Goal: Transaction & Acquisition: Purchase product/service

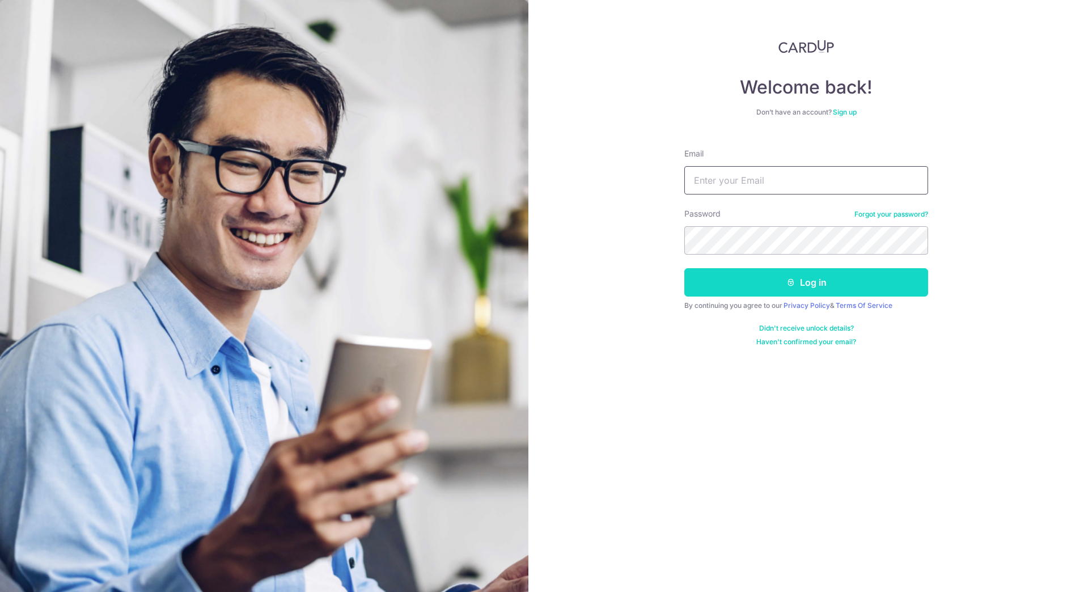
type input "chialek.salt@gmail.com"
click at [796, 285] on button "Log in" at bounding box center [806, 282] width 244 height 28
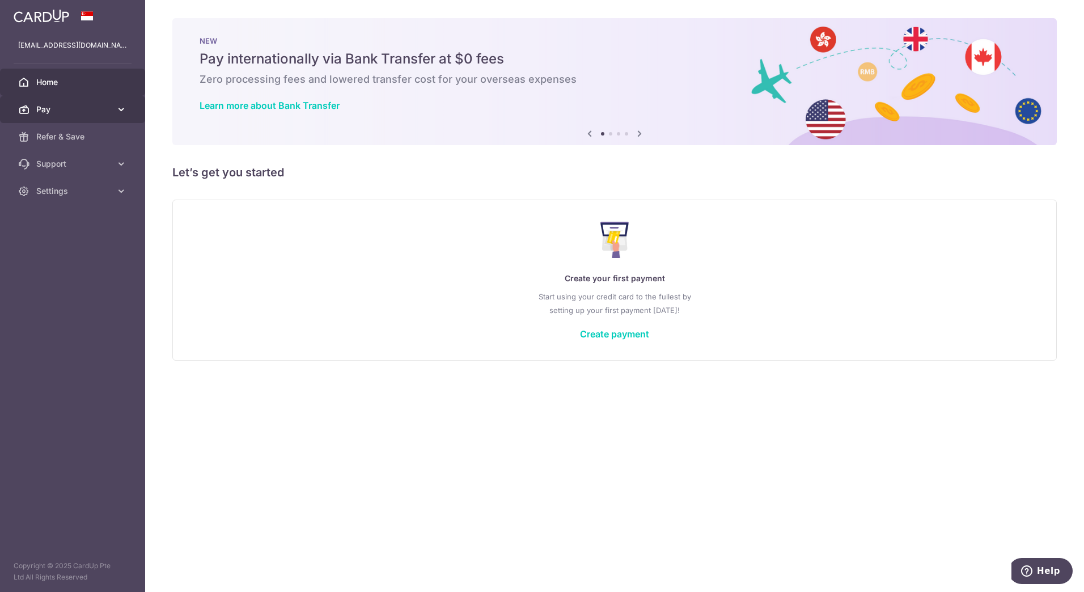
click at [108, 105] on span "Pay" at bounding box center [73, 109] width 75 height 11
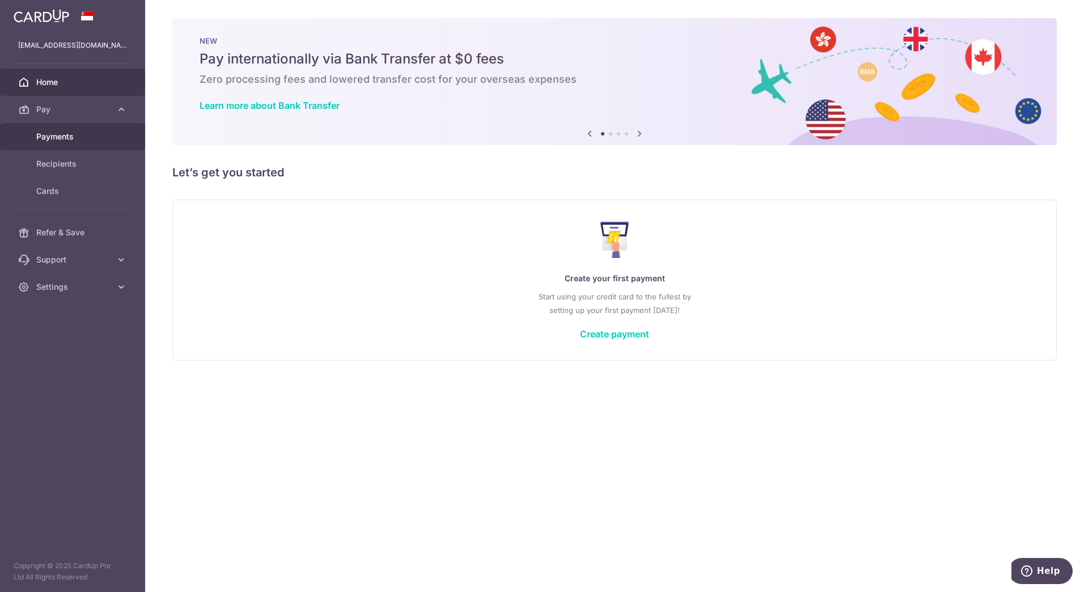
click at [71, 133] on span "Payments" at bounding box center [73, 136] width 75 height 11
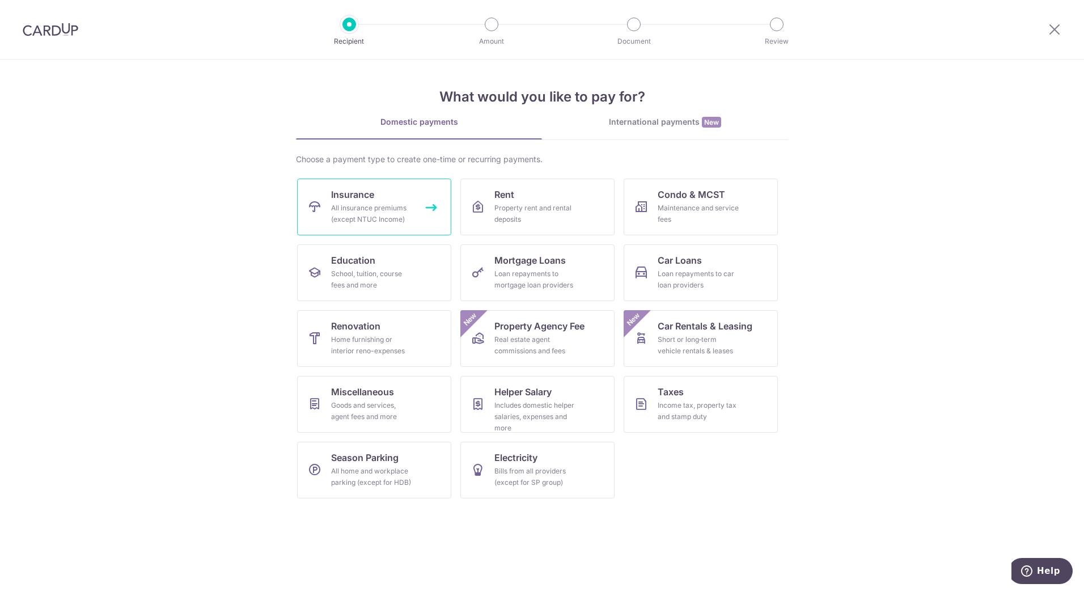
click at [382, 208] on div "All insurance premiums (except NTUC Income)" at bounding box center [372, 213] width 82 height 23
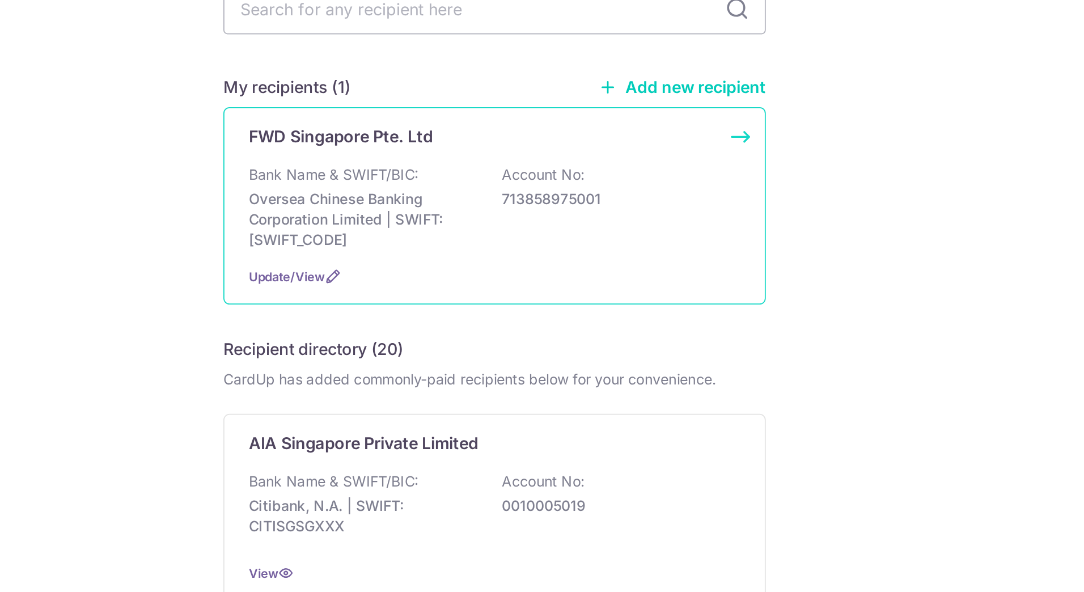
click at [604, 257] on div "Bank Name & SWIFT/BIC: Oversea Chinese Banking Corporation Limited | SWIFT: [SW…" at bounding box center [542, 237] width 276 height 48
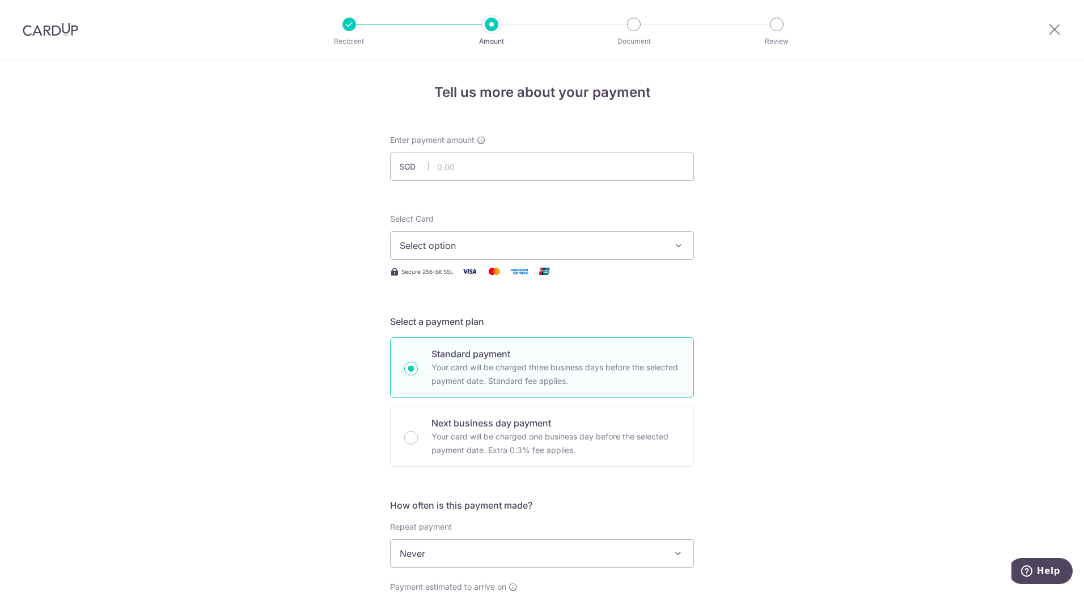
click at [816, 255] on div "Tell us more about your payment Enter payment amount SGD Select Card Select opt…" at bounding box center [542, 573] width 1084 height 1026
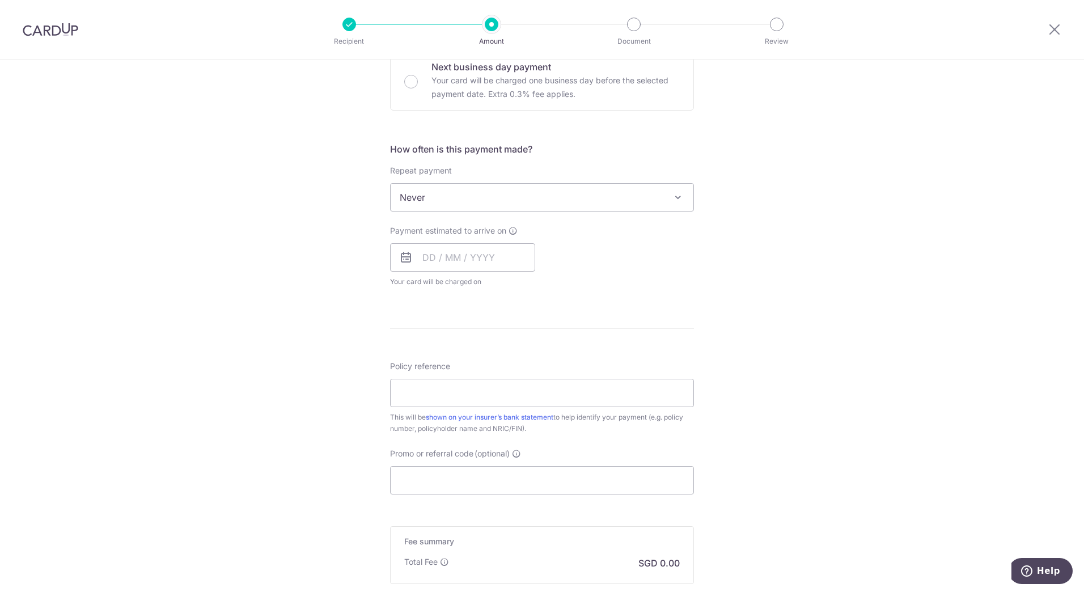
scroll to position [493, 0]
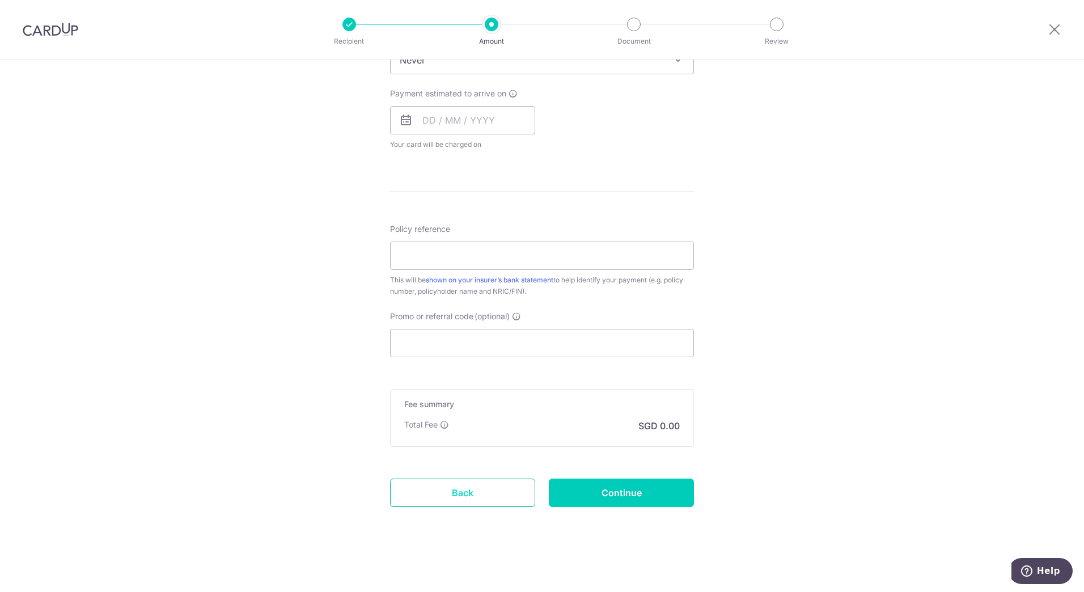
click at [479, 505] on link "Back" at bounding box center [462, 493] width 145 height 28
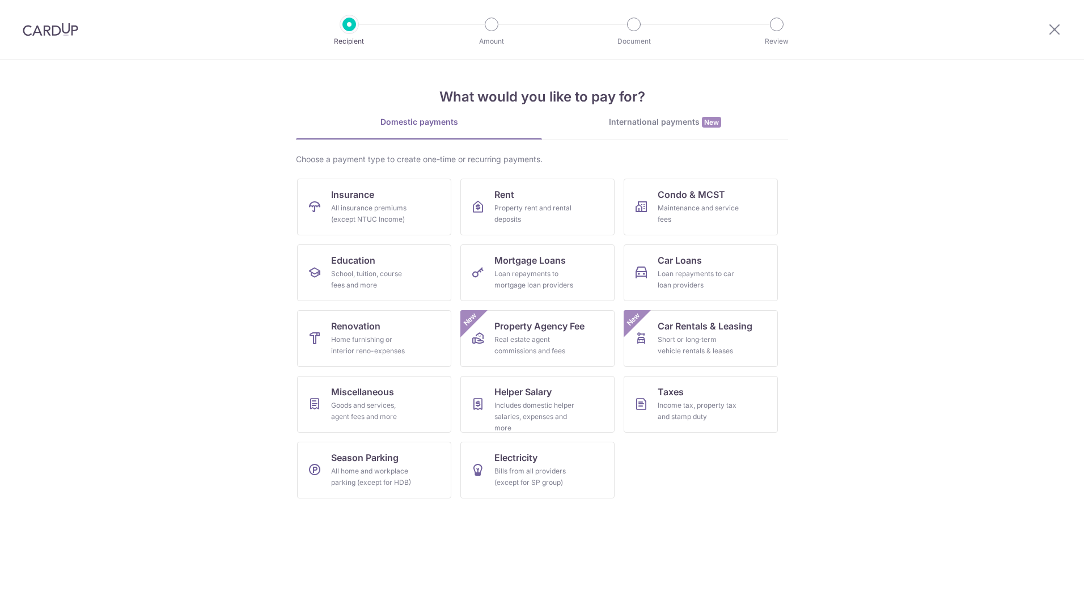
click at [889, 198] on section "What would you like to pay for? Domestic payments International payments New Ch…" at bounding box center [542, 326] width 1084 height 533
click at [386, 214] on div "All insurance premiums (except NTUC Income)" at bounding box center [372, 213] width 82 height 23
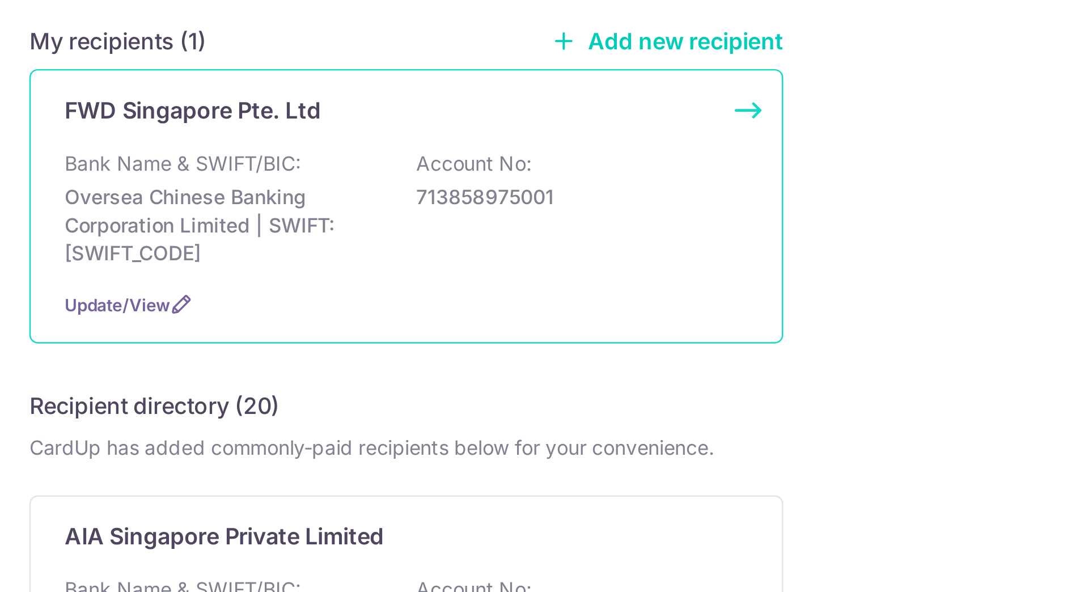
click at [618, 218] on div "Bank Name & SWIFT/BIC: Oversea Chinese Banking Corporation Limited | SWIFT: [SW…" at bounding box center [542, 237] width 276 height 48
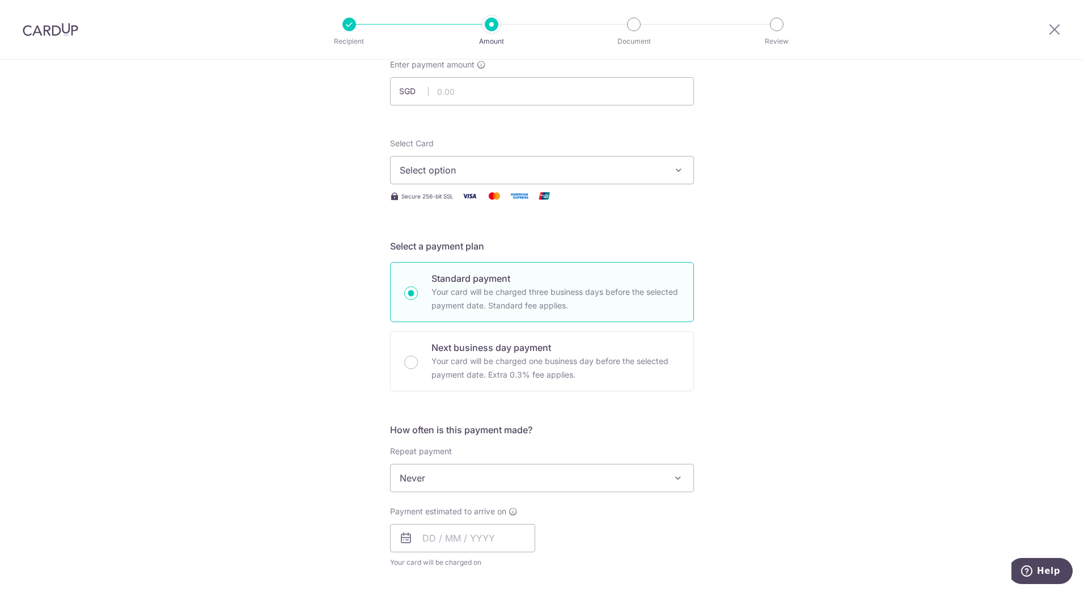
scroll to position [134, 0]
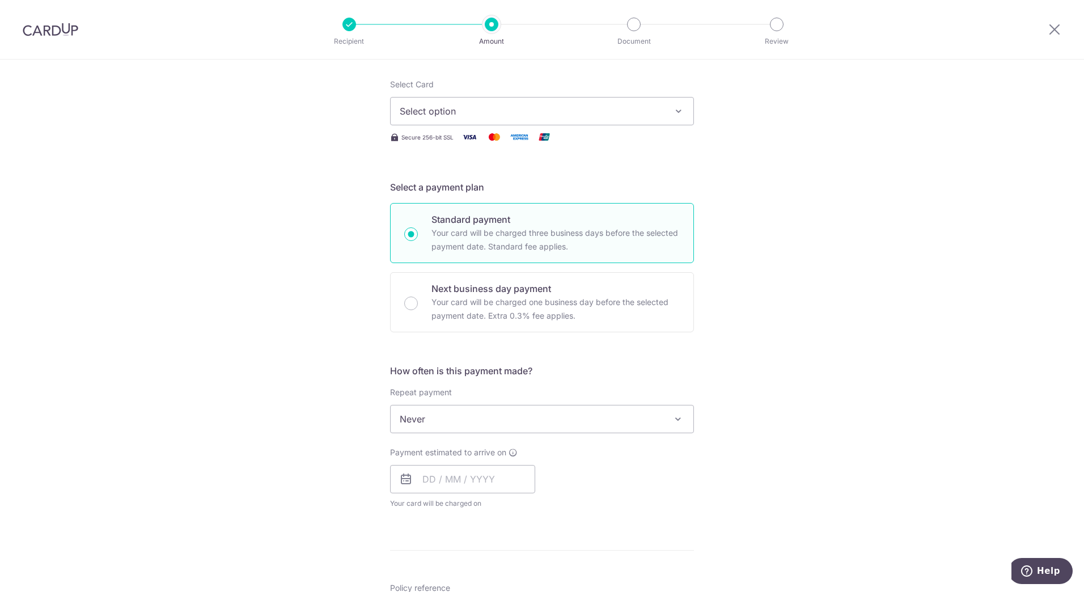
click at [780, 228] on div "Tell us more about your payment Enter payment amount SGD Select Card Select opt…" at bounding box center [542, 438] width 1084 height 1026
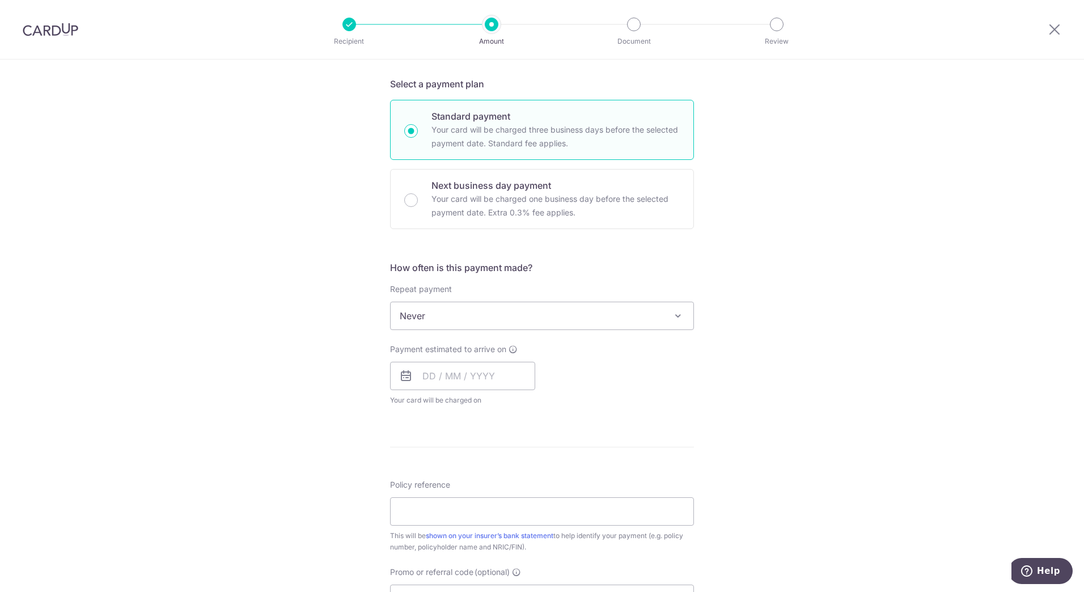
scroll to position [237, 0]
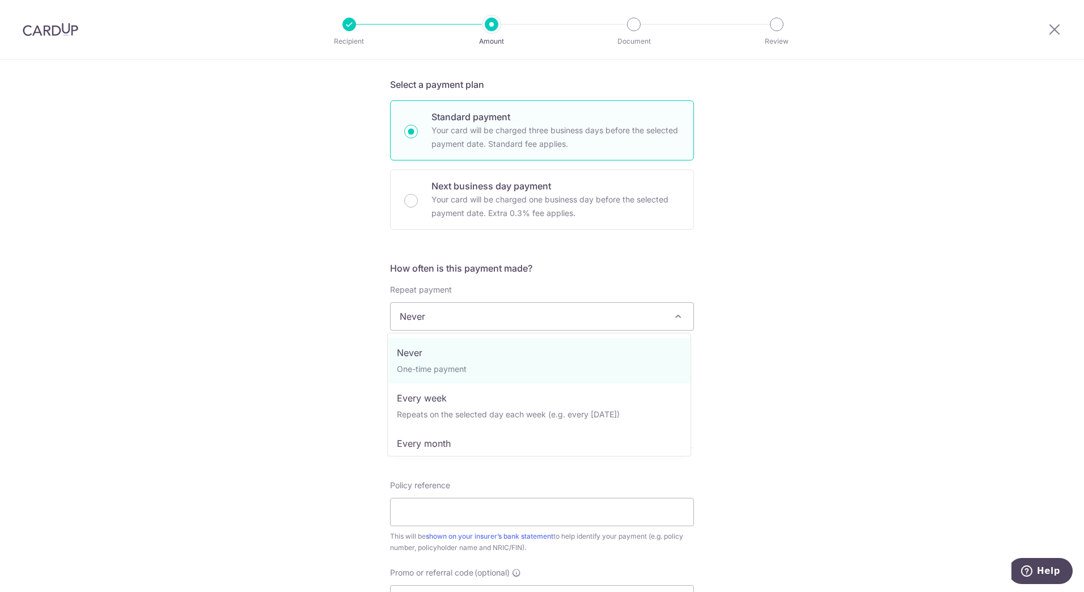
click at [485, 313] on span "Never" at bounding box center [542, 316] width 303 height 27
select select "3"
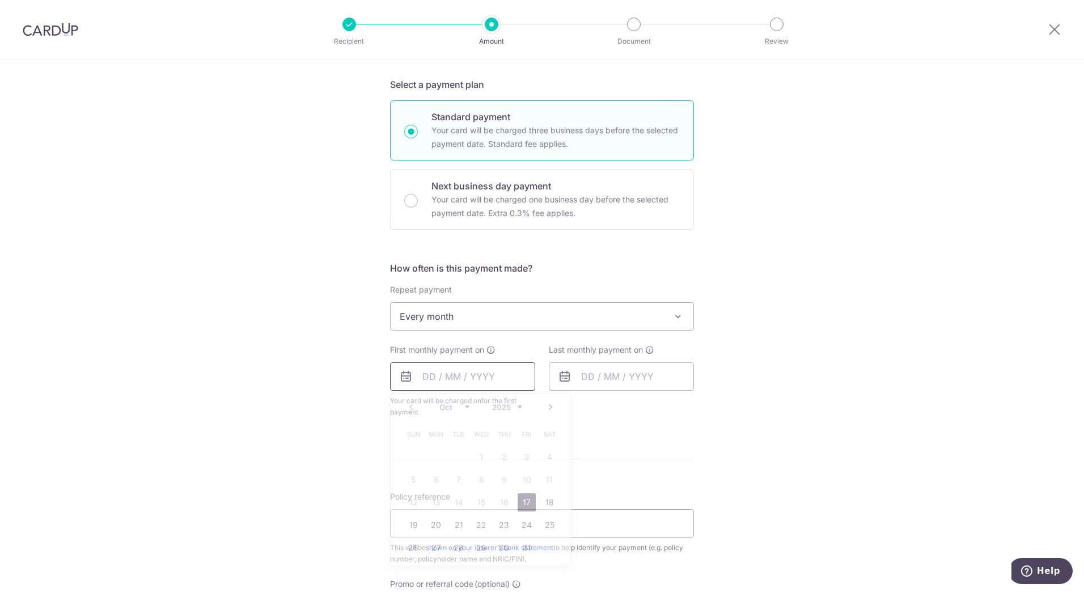
click at [451, 378] on input "text" at bounding box center [462, 376] width 145 height 28
click at [544, 407] on link "Next" at bounding box center [551, 407] width 14 height 14
click at [436, 498] on link "10" at bounding box center [436, 502] width 18 height 18
type input "[DATE]"
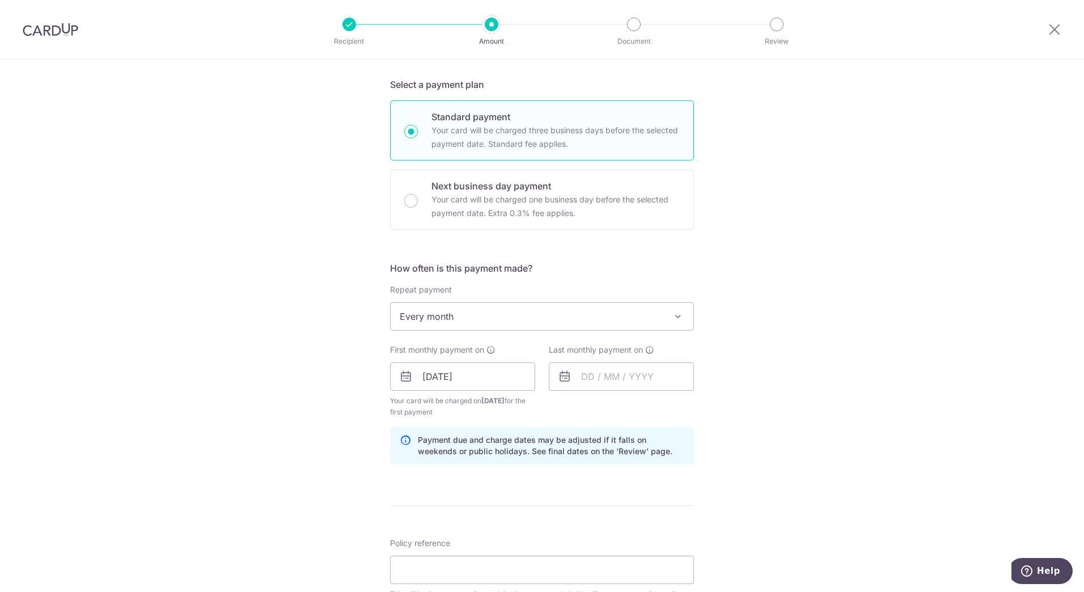
click at [767, 402] on div "Tell us more about your payment Enter payment amount SGD Select Card Select opt…" at bounding box center [542, 364] width 1084 height 1084
click at [625, 379] on input "text" at bounding box center [621, 376] width 145 height 28
type input "10/01/2045"
click at [770, 360] on div "Tell us more about your payment Enter payment amount SGD Select Card Select opt…" at bounding box center [542, 364] width 1084 height 1084
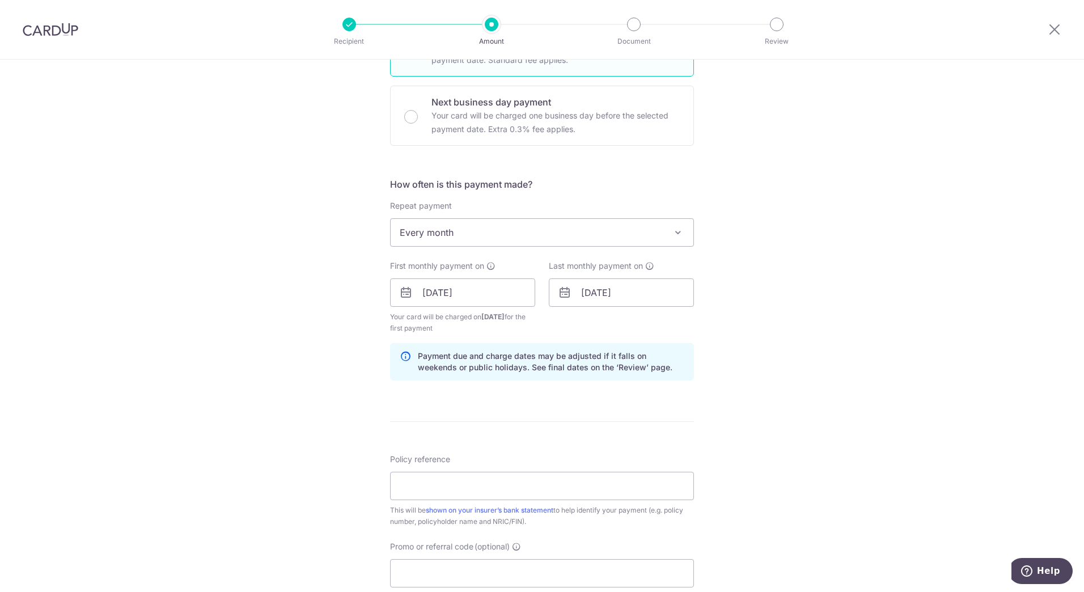
scroll to position [350, 0]
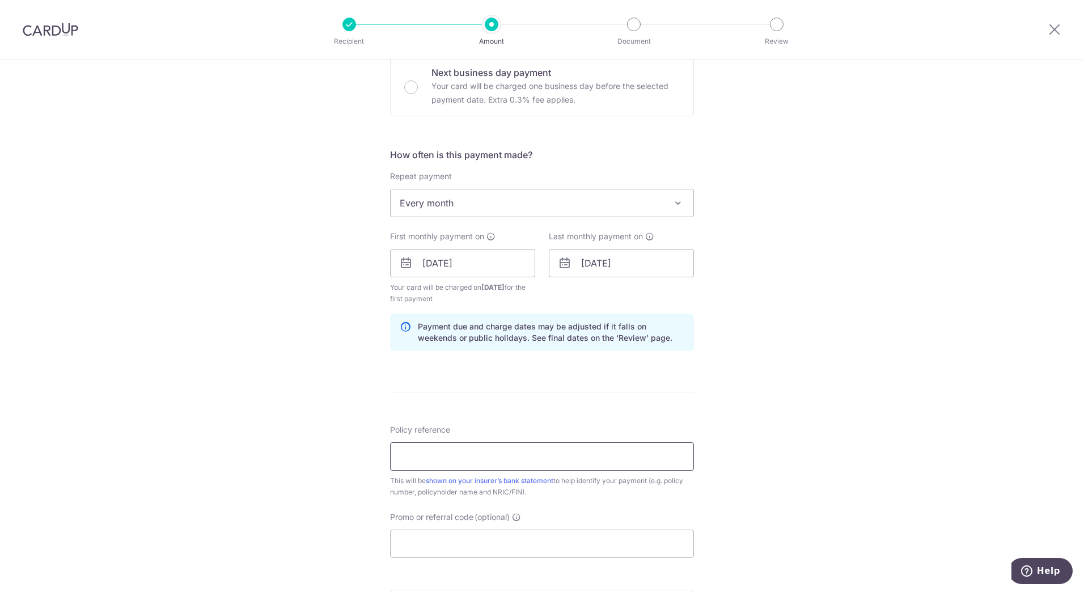
click at [474, 457] on input "Policy reference" at bounding box center [542, 456] width 304 height 28
click at [824, 422] on div "Tell us more about your payment Enter payment amount SGD Select Card Select opt…" at bounding box center [542, 251] width 1084 height 1084
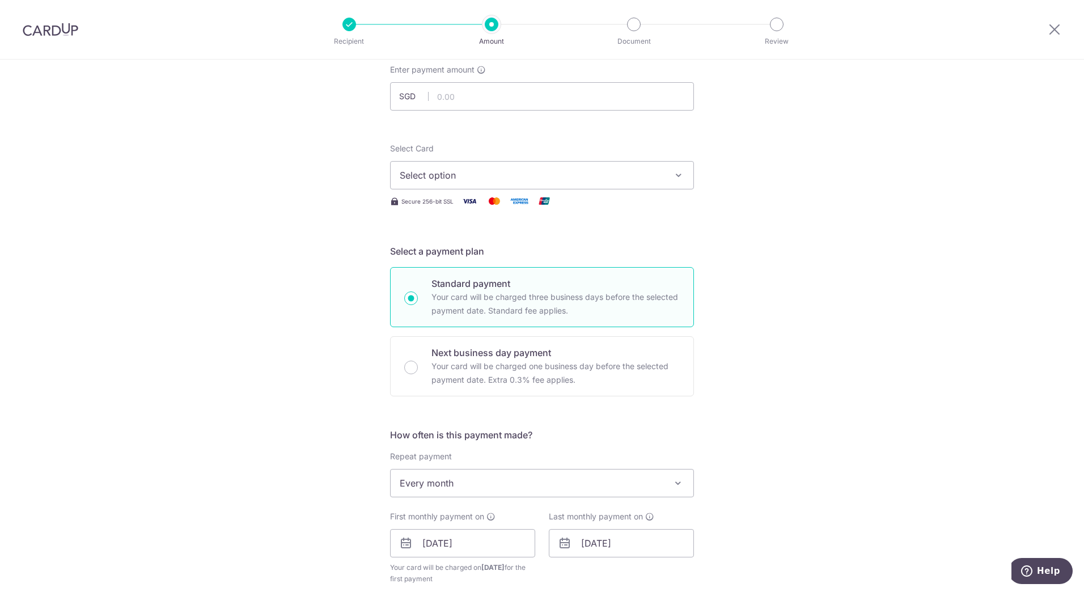
scroll to position [0, 0]
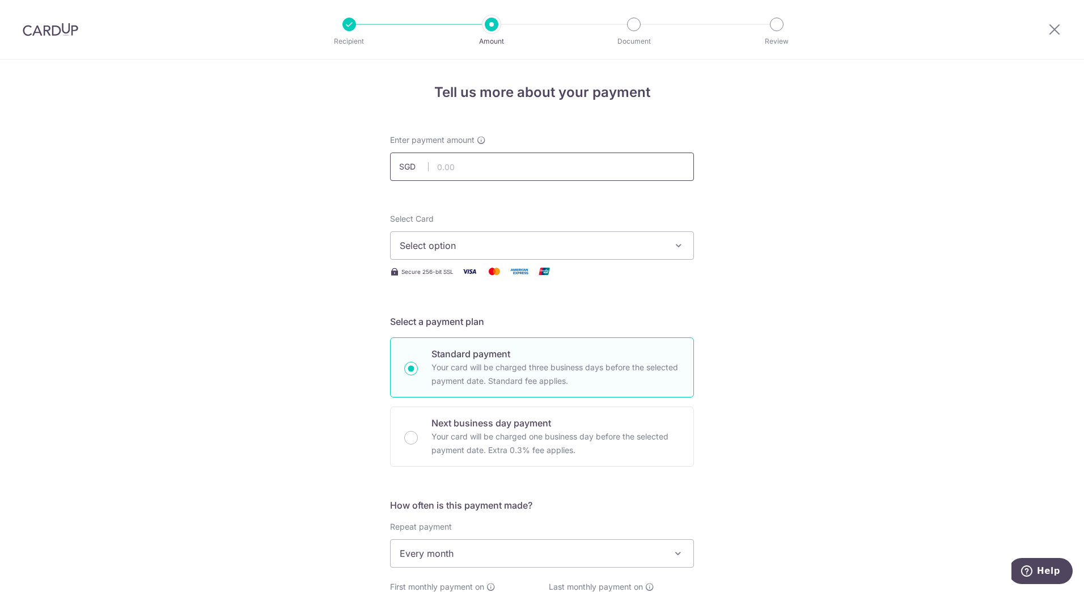
click at [497, 171] on input "text" at bounding box center [542, 167] width 304 height 28
type input "300.00"
click at [893, 234] on div "Tell us more about your payment Enter payment amount SGD 300.00 300.00 Select C…" at bounding box center [542, 602] width 1084 height 1084
click at [599, 247] on span "Select option" at bounding box center [532, 246] width 264 height 14
click at [508, 319] on link "**** 5839" at bounding box center [542, 326] width 303 height 27
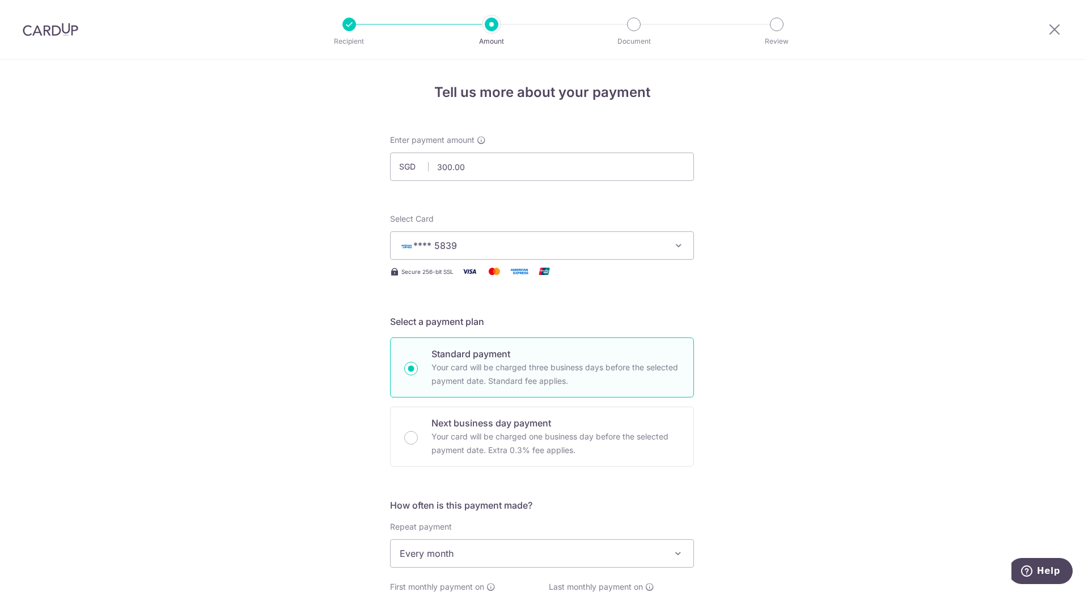
click at [747, 308] on div "Tell us more about your payment Enter payment amount SGD 300.00 300.00 Select C…" at bounding box center [542, 602] width 1084 height 1084
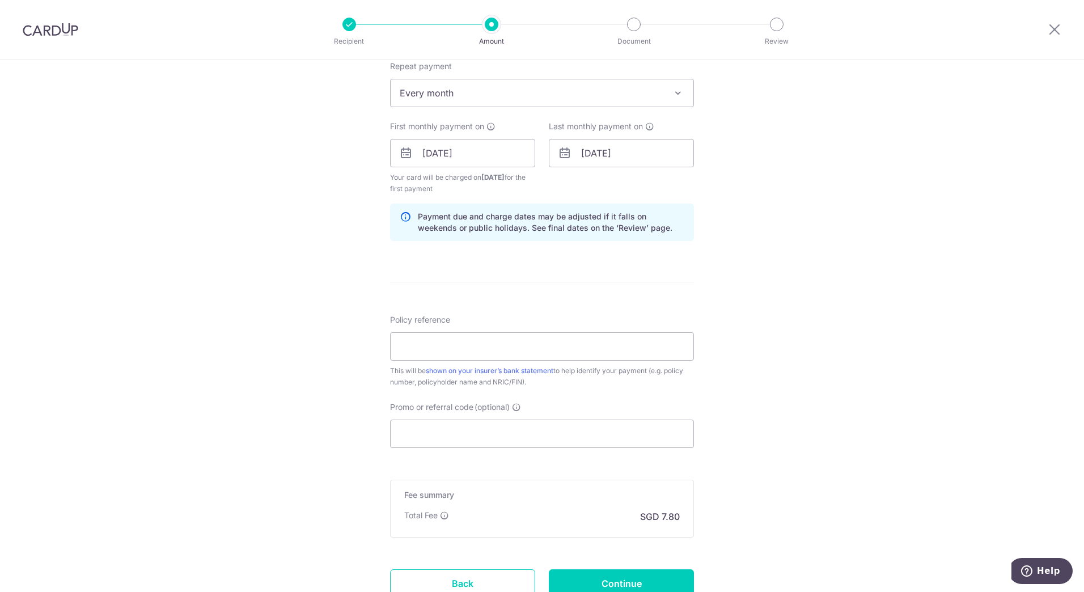
scroll to position [510, 0]
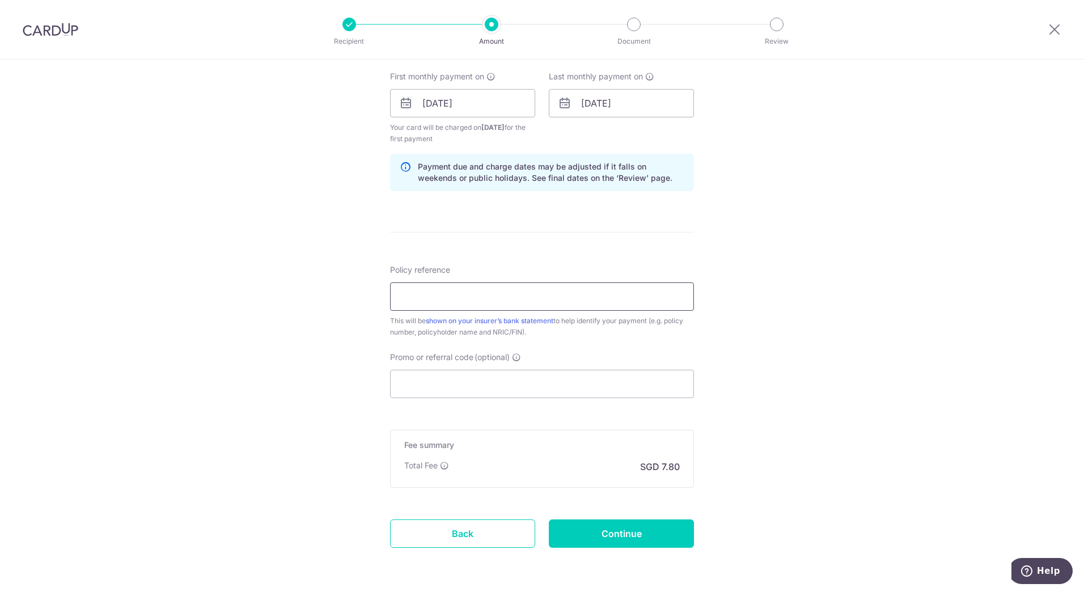
click at [477, 295] on input "Policy reference" at bounding box center [542, 296] width 304 height 28
paste input "80168920"
click at [442, 298] on input "80168920 Chia Lek Invest First Plus" at bounding box center [542, 296] width 304 height 28
type input "80168920 Chia Lek Invest First Plus"
click at [535, 264] on form "Enter payment amount SGD 300.00 300.00 Select Card **** 5839 Add credit card Yo…" at bounding box center [542, 102] width 304 height 956
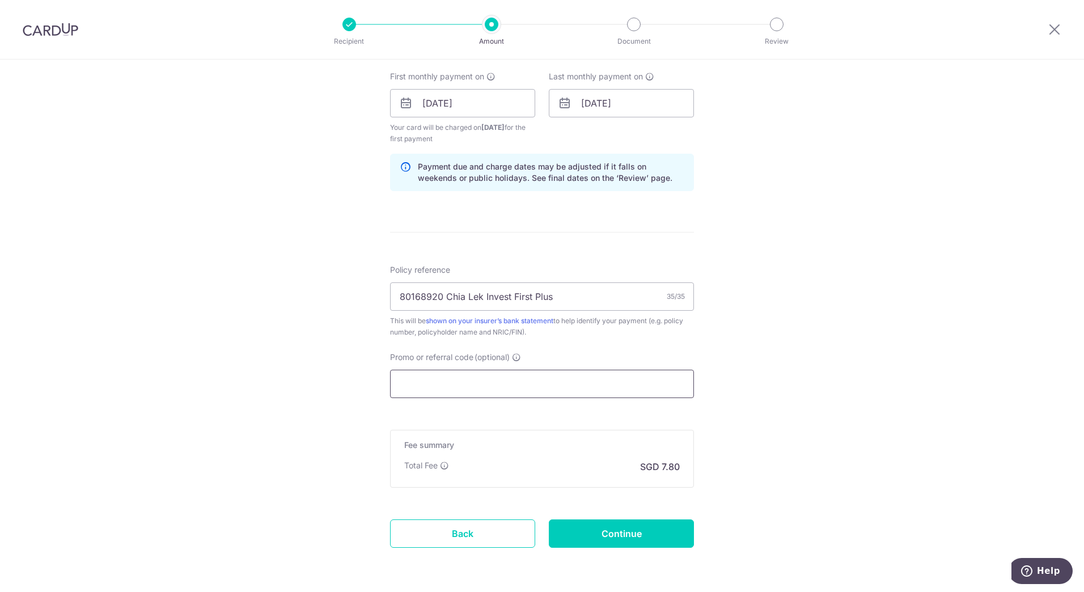
click at [562, 379] on input "Promo or referral code (optional)" at bounding box center [542, 384] width 304 height 28
click at [872, 205] on div "Tell us more about your payment Enter payment amount SGD 300.00 300.00 Select C…" at bounding box center [542, 91] width 1084 height 1084
click at [774, 377] on div "Tell us more about your payment Enter payment amount SGD 300.00 300.00 Select C…" at bounding box center [542, 91] width 1084 height 1084
click at [490, 378] on input "Promo or referral code (optional)" at bounding box center [542, 384] width 304 height 28
paste input "MILELION"
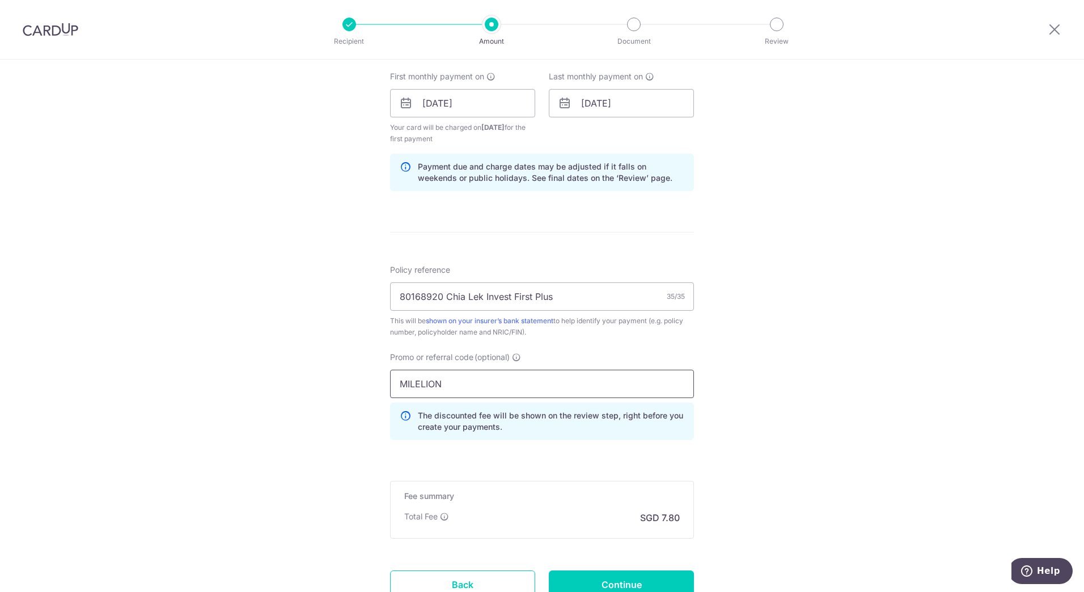
type input "MILELION"
click at [742, 405] on div "Tell us more about your payment Enter payment amount SGD 300.00 300.00 Select C…" at bounding box center [542, 116] width 1084 height 1135
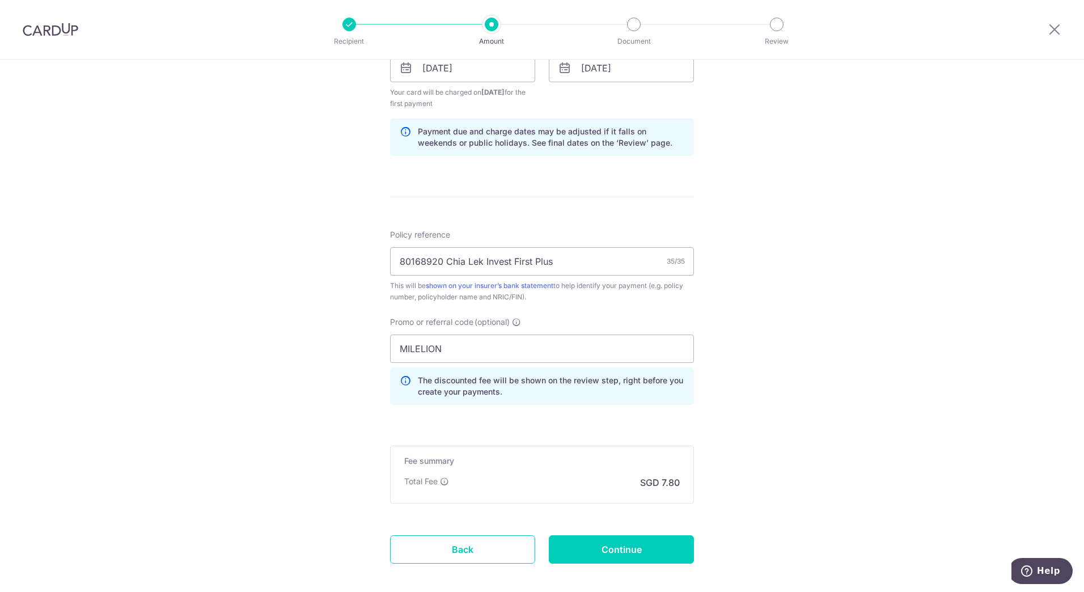
scroll to position [375, 0]
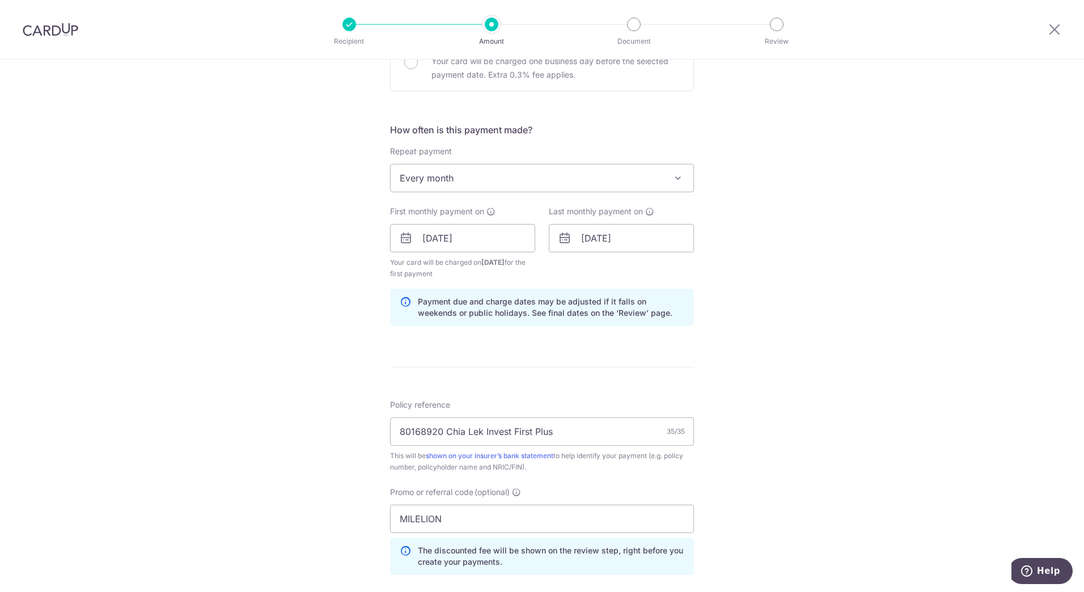
click at [785, 269] on div "Tell us more about your payment Enter payment amount SGD 300.00 300.00 Select C…" at bounding box center [542, 251] width 1084 height 1135
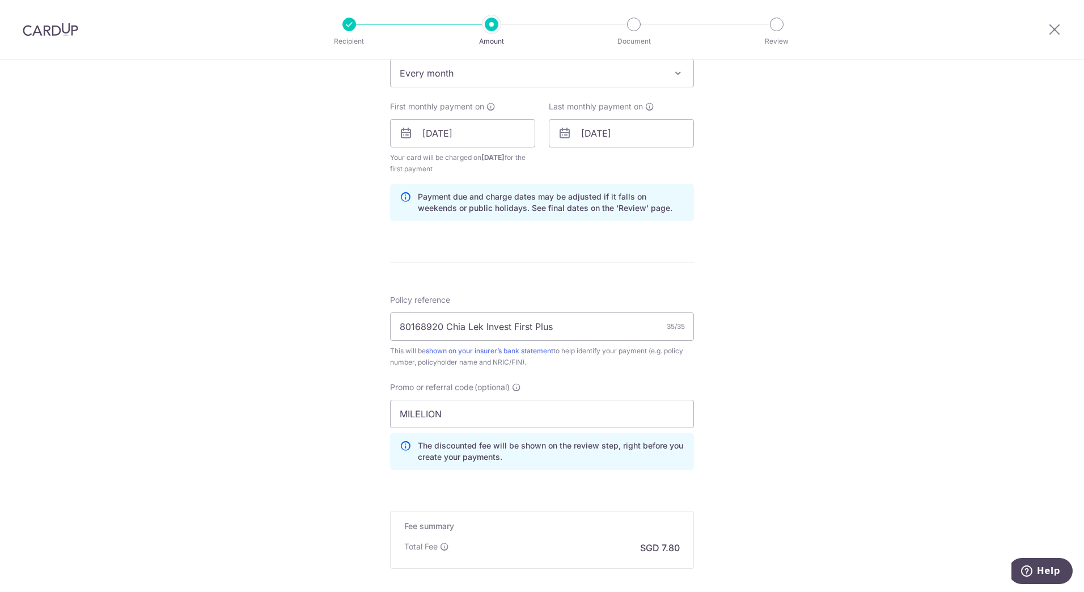
scroll to position [602, 0]
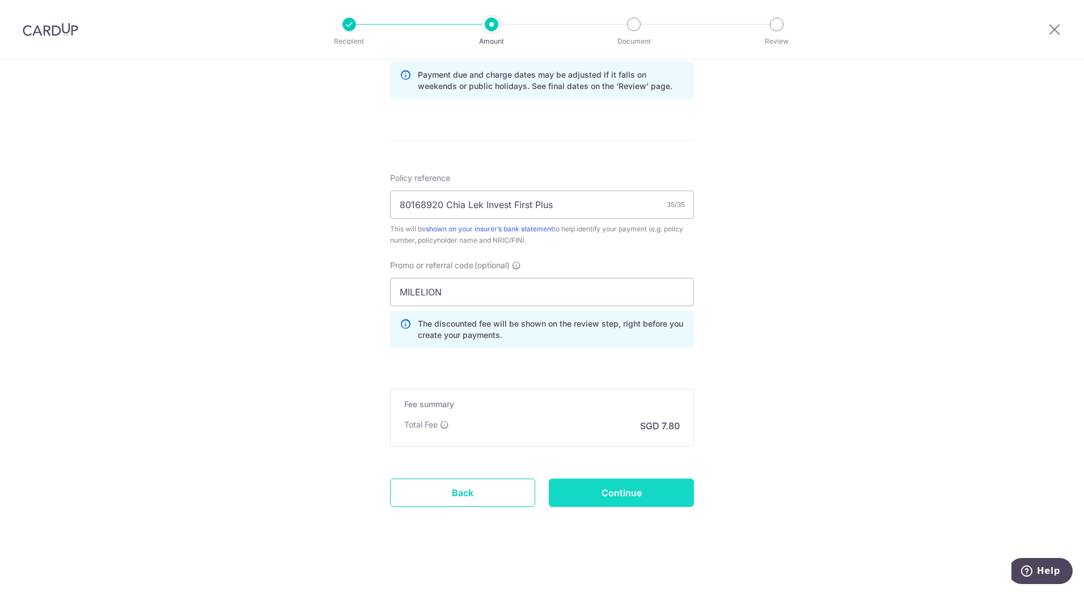
click at [663, 498] on input "Continue" at bounding box center [621, 493] width 145 height 28
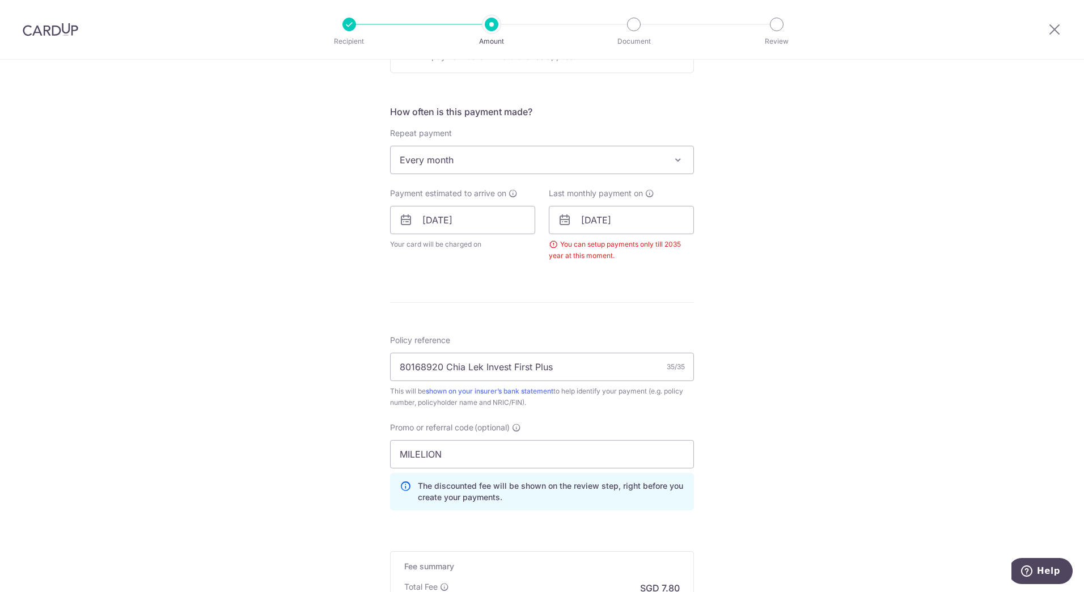
scroll to position [386, 0]
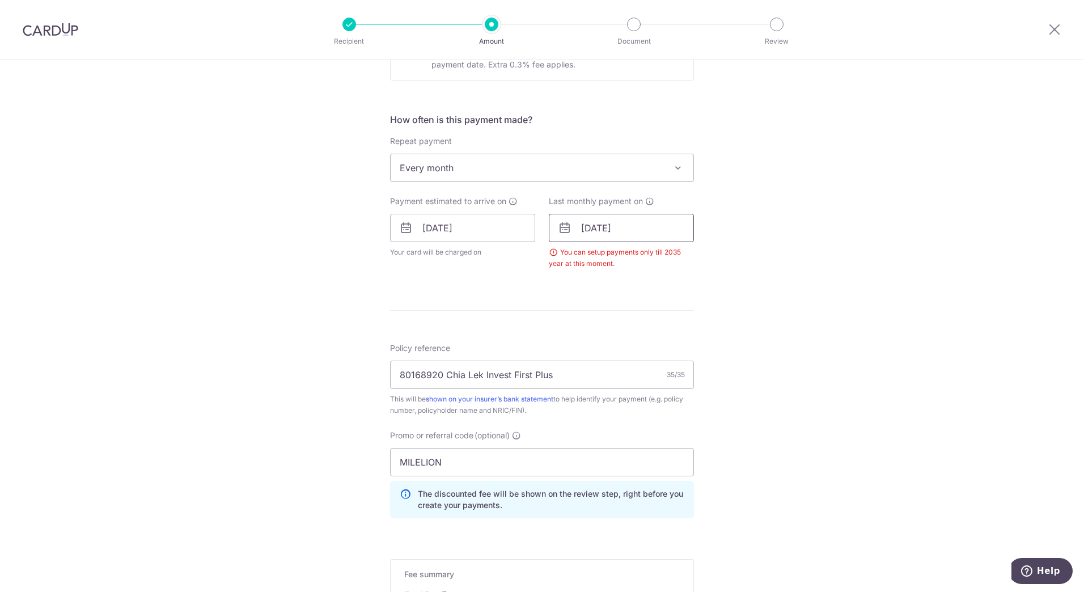
click at [669, 231] on input "10/01/2045" at bounding box center [621, 228] width 145 height 28
type input "10/01/2035"
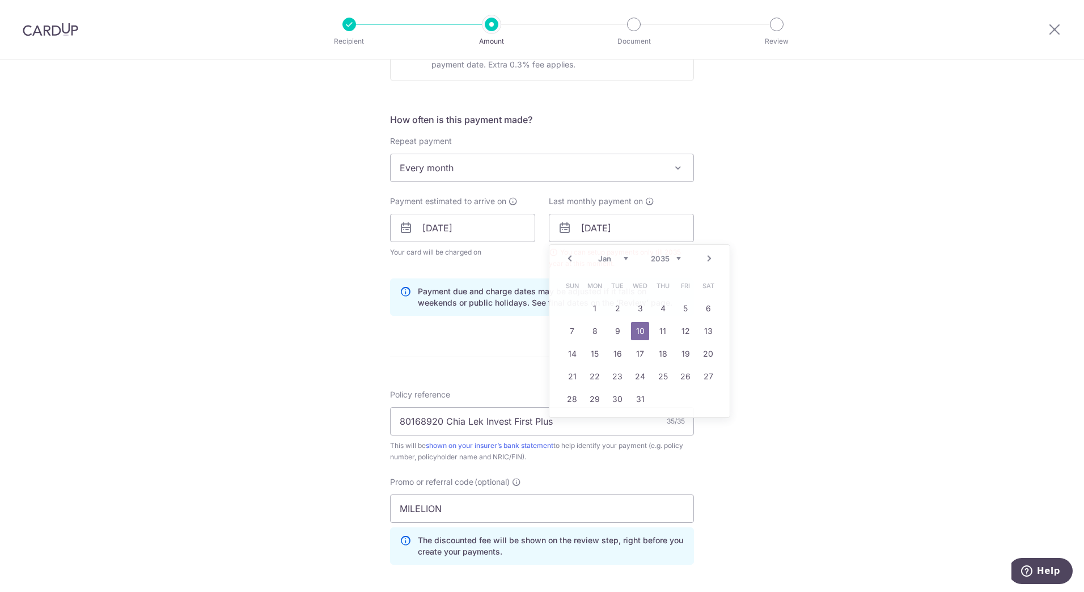
click at [768, 226] on div "Tell us more about your payment Enter payment amount SGD 300.00 300.00 Select C…" at bounding box center [542, 241] width 1084 height 1135
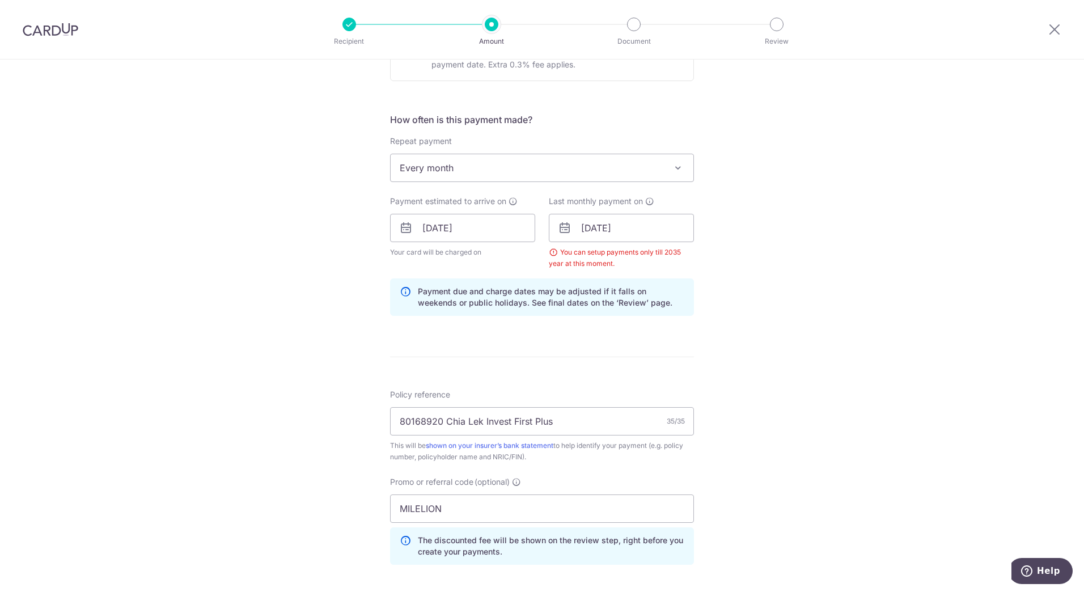
click at [764, 250] on div "Tell us more about your payment Enter payment amount SGD 300.00 300.00 Select C…" at bounding box center [542, 241] width 1084 height 1135
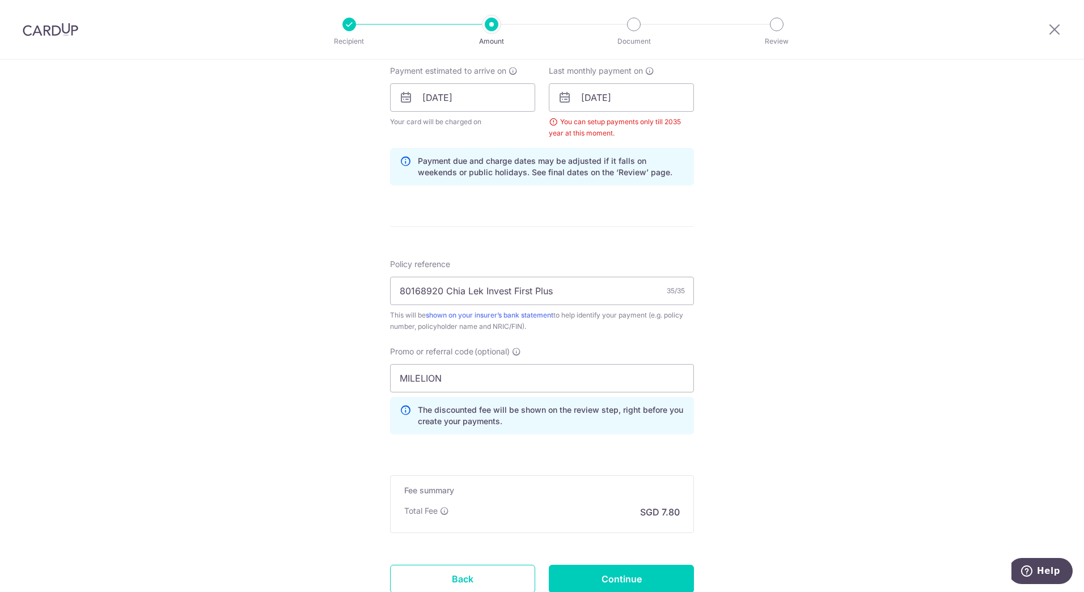
scroll to position [602, 0]
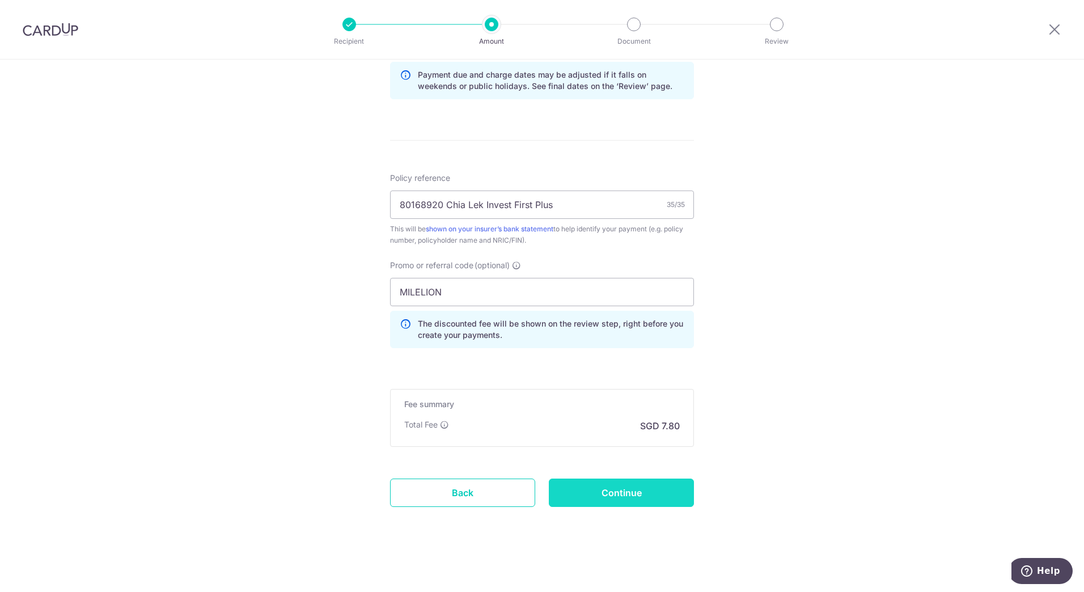
click at [633, 498] on input "Continue" at bounding box center [621, 493] width 145 height 28
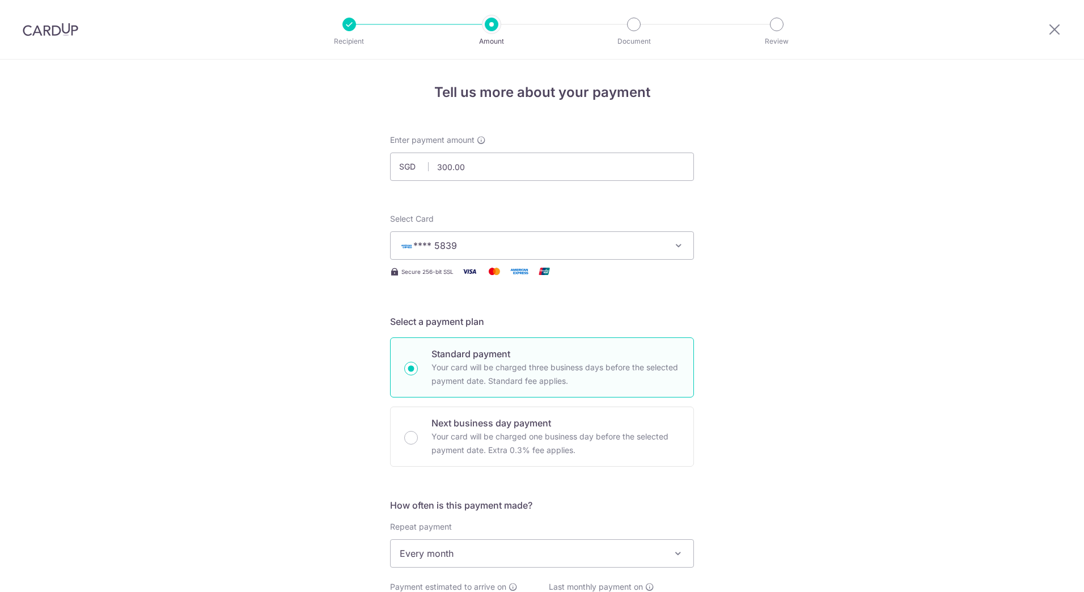
scroll to position [560, 0]
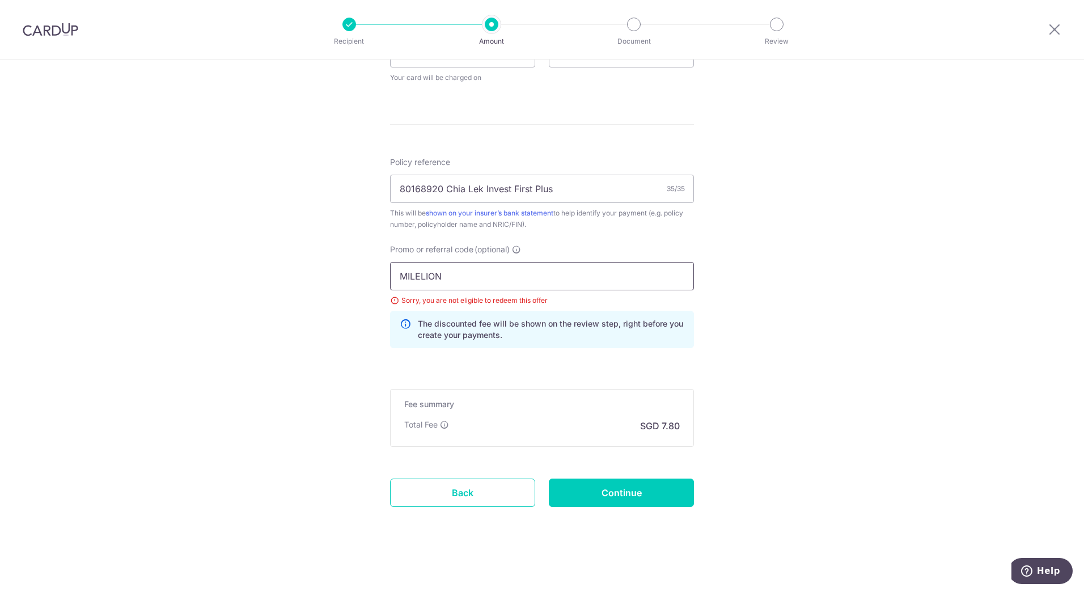
click at [551, 264] on input "MILELION" at bounding box center [542, 276] width 304 height 28
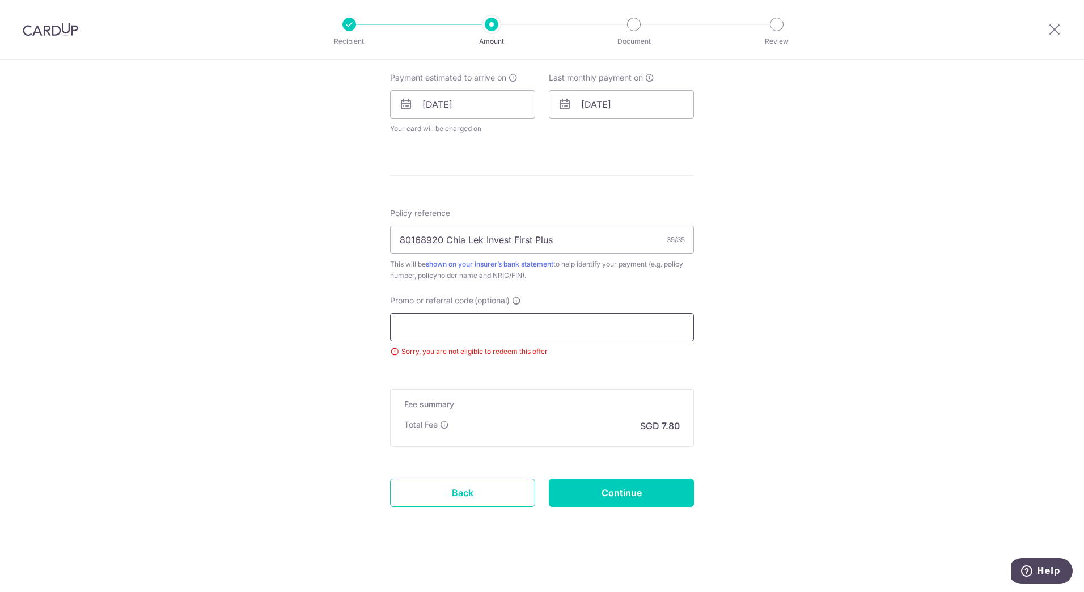
scroll to position [509, 0]
click at [761, 300] on div "Tell us more about your payment Enter payment amount SGD 300.00 300.00 Select C…" at bounding box center [542, 71] width 1084 height 1042
click at [655, 485] on input "Continue" at bounding box center [621, 493] width 145 height 28
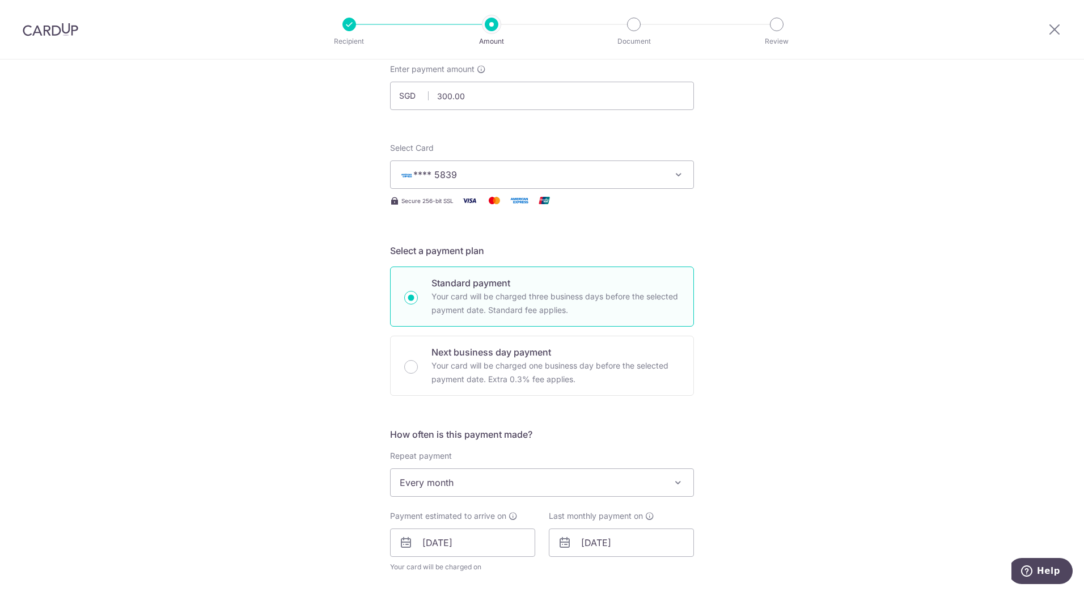
scroll to position [0, 0]
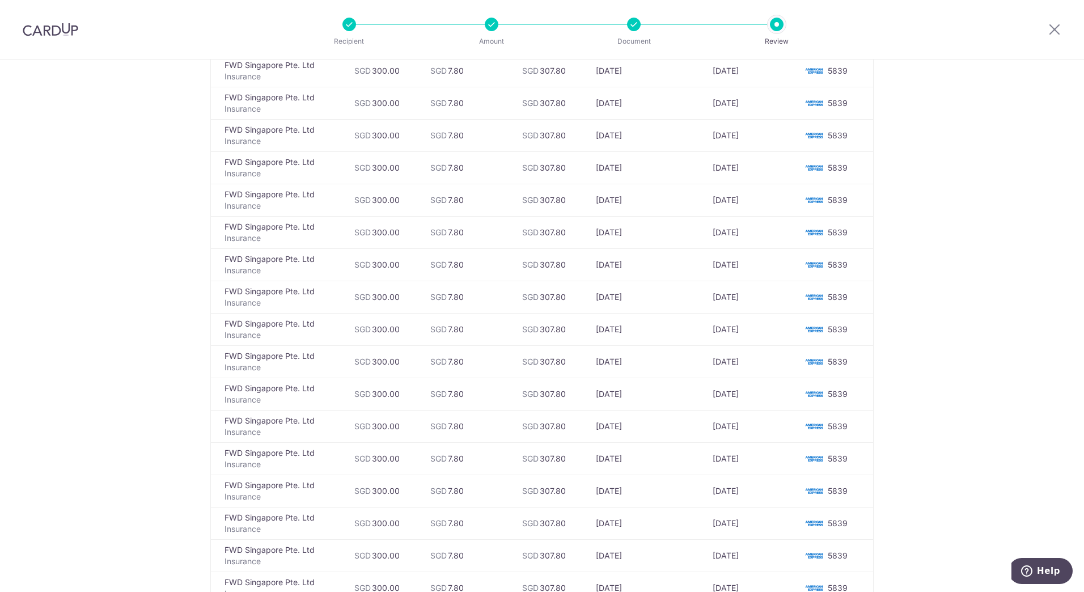
scroll to position [3363, 0]
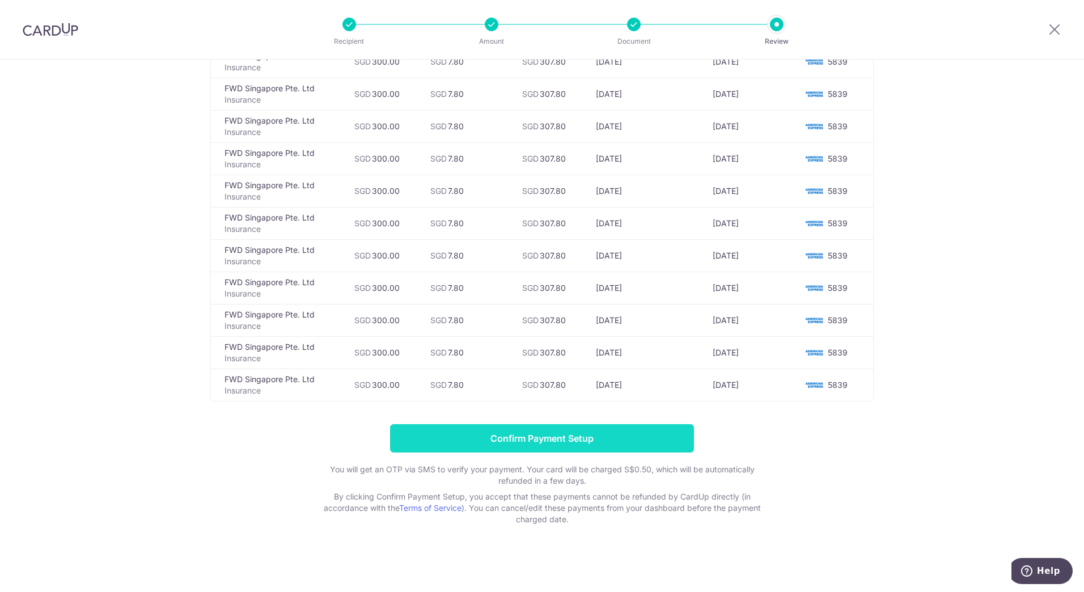
click at [619, 445] on input "Confirm Payment Setup" at bounding box center [542, 438] width 304 height 28
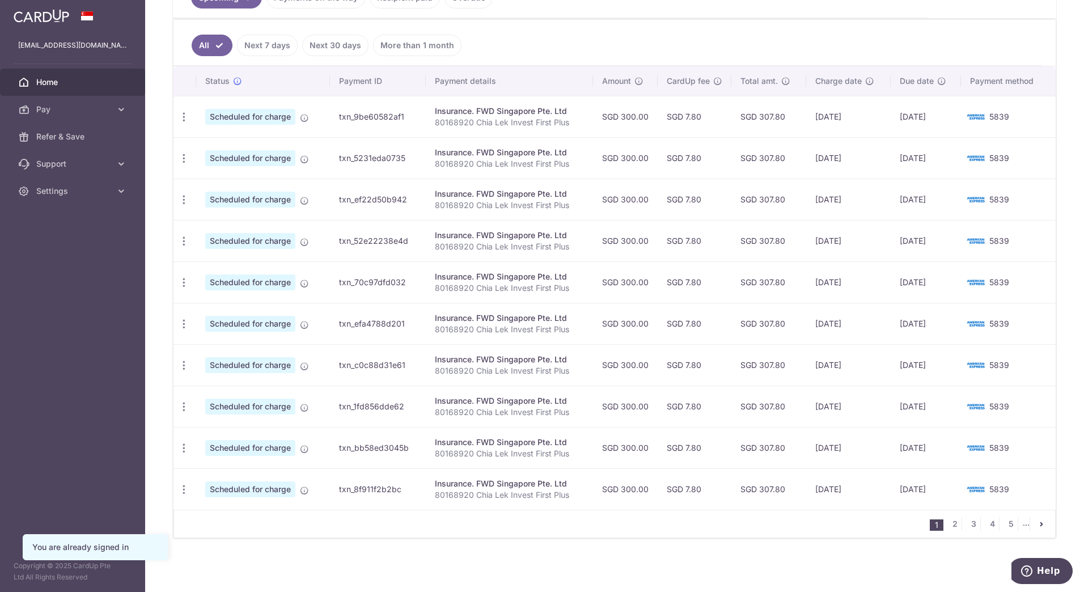
scroll to position [285, 0]
click at [272, 45] on link "Next 7 days" at bounding box center [267, 45] width 61 height 22
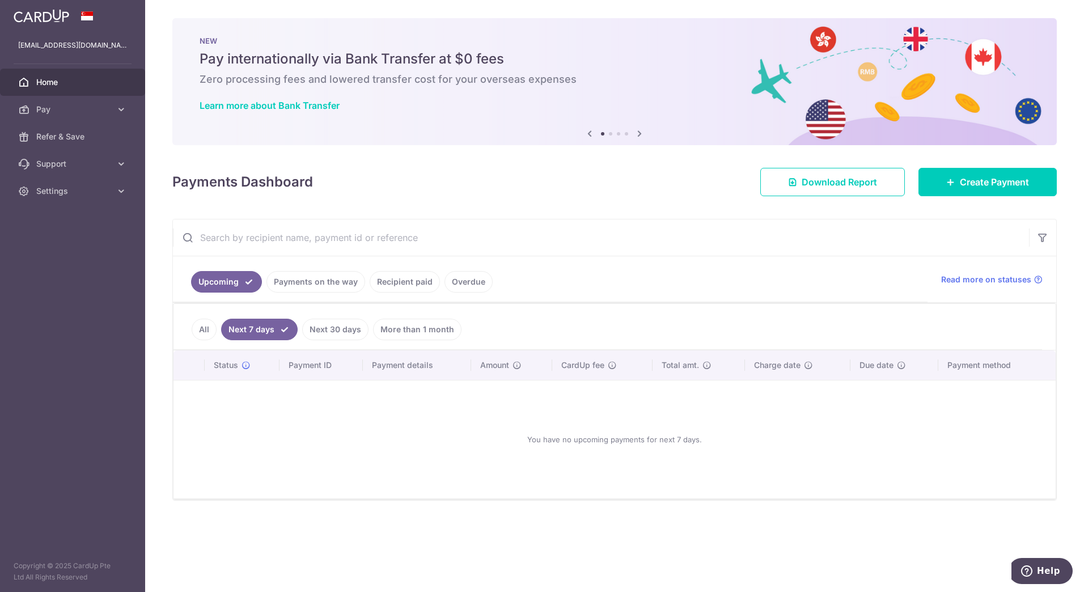
click at [343, 329] on link "Next 30 days" at bounding box center [335, 330] width 66 height 22
